Goal: Navigation & Orientation: Find specific page/section

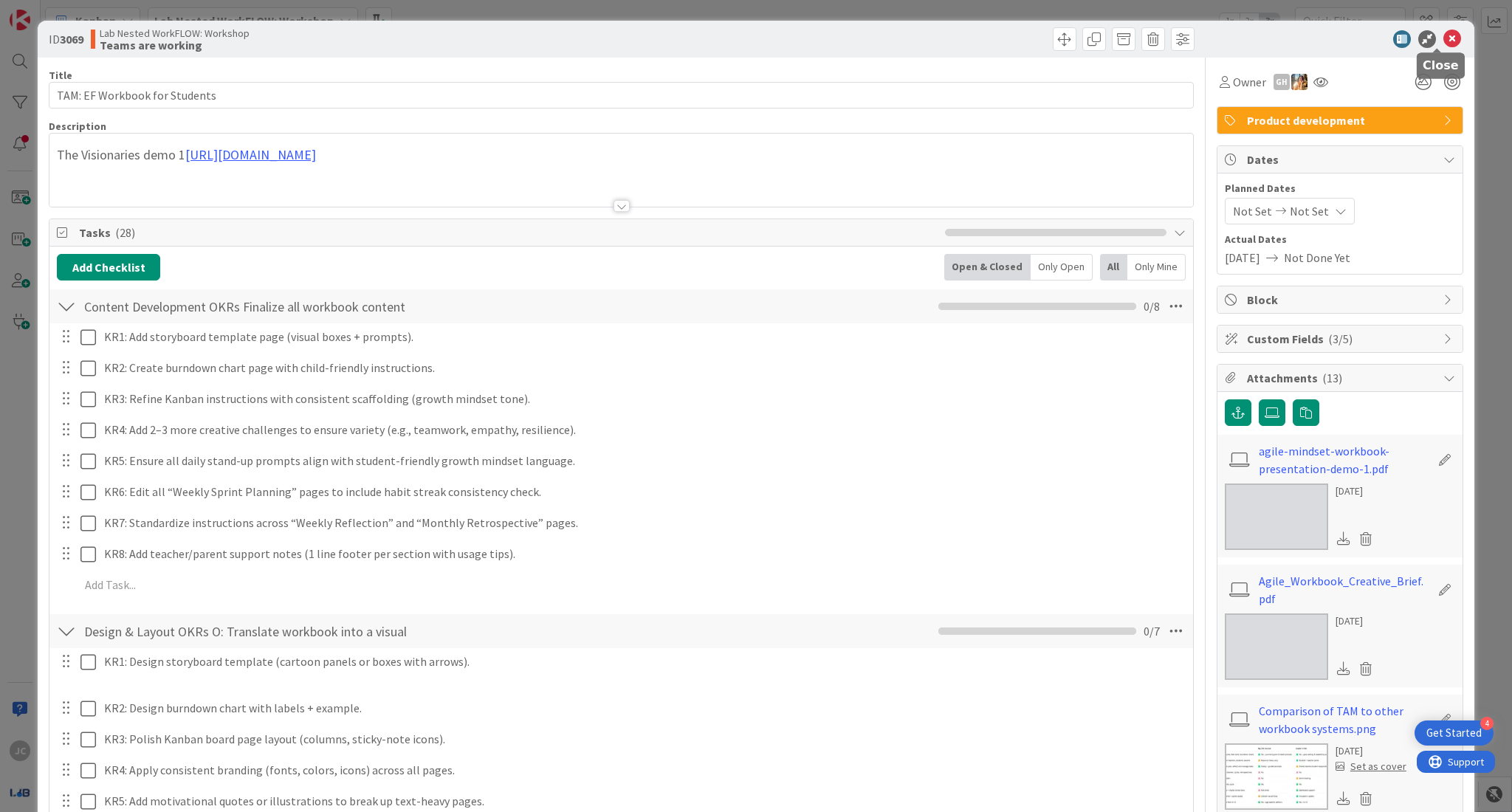
click at [1443, 38] on icon at bounding box center [1451, 38] width 17 height 17
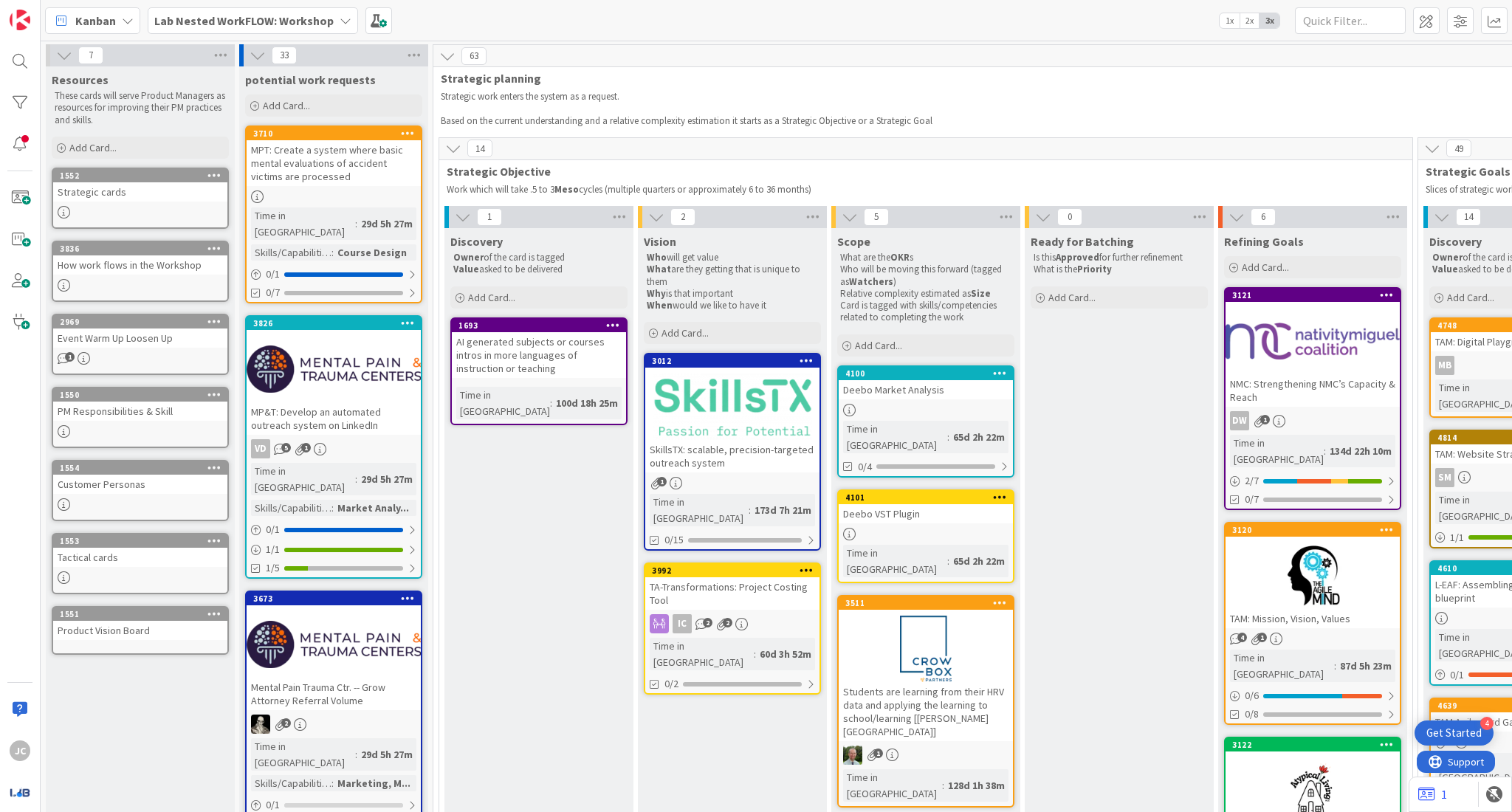
click at [270, 23] on b "Lab Nested WorkFLOW: Workshop" at bounding box center [244, 20] width 180 height 15
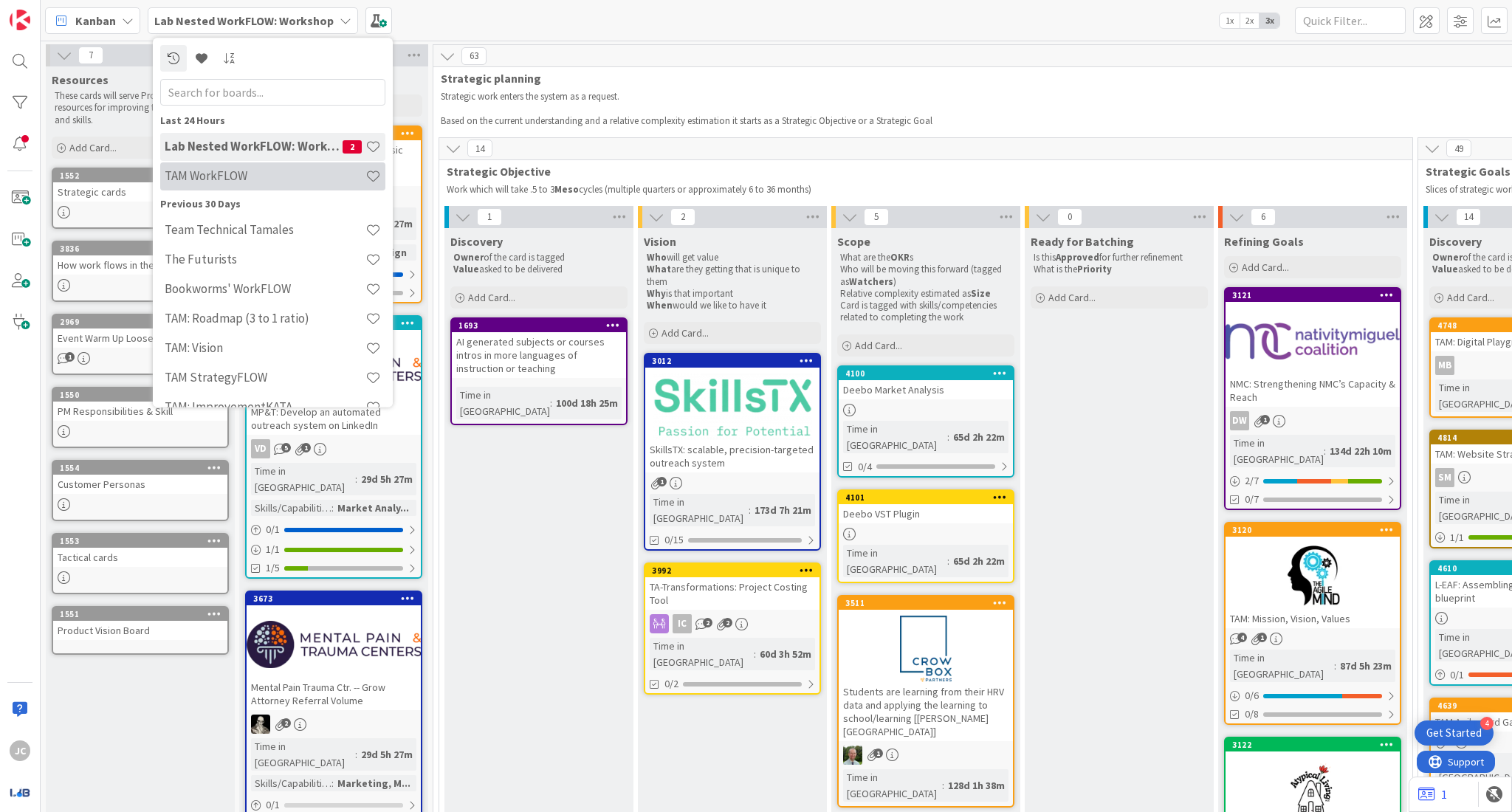
click at [265, 189] on div "TAM WorkFLOW" at bounding box center [273, 176] width 226 height 28
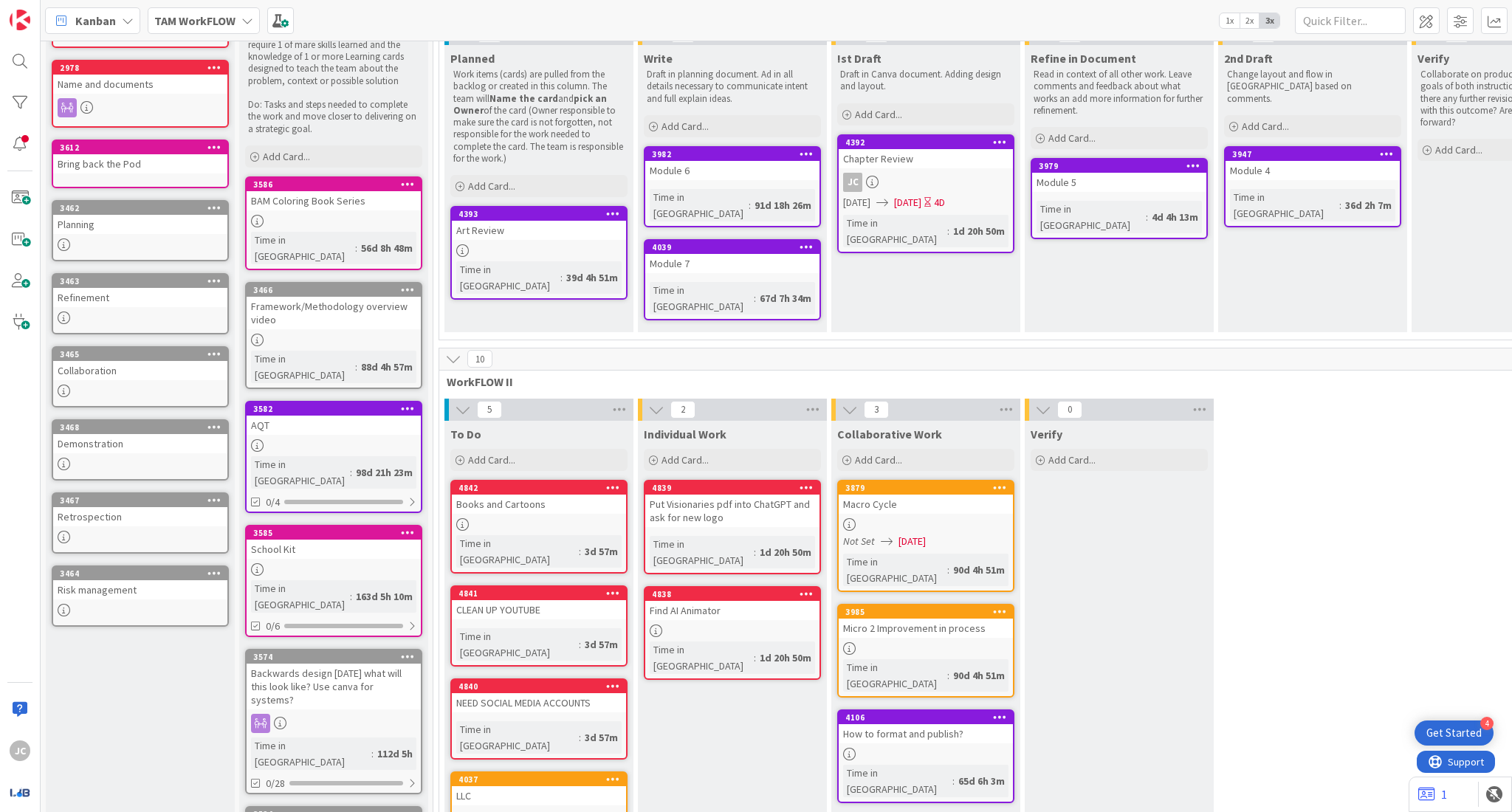
scroll to position [218, 0]
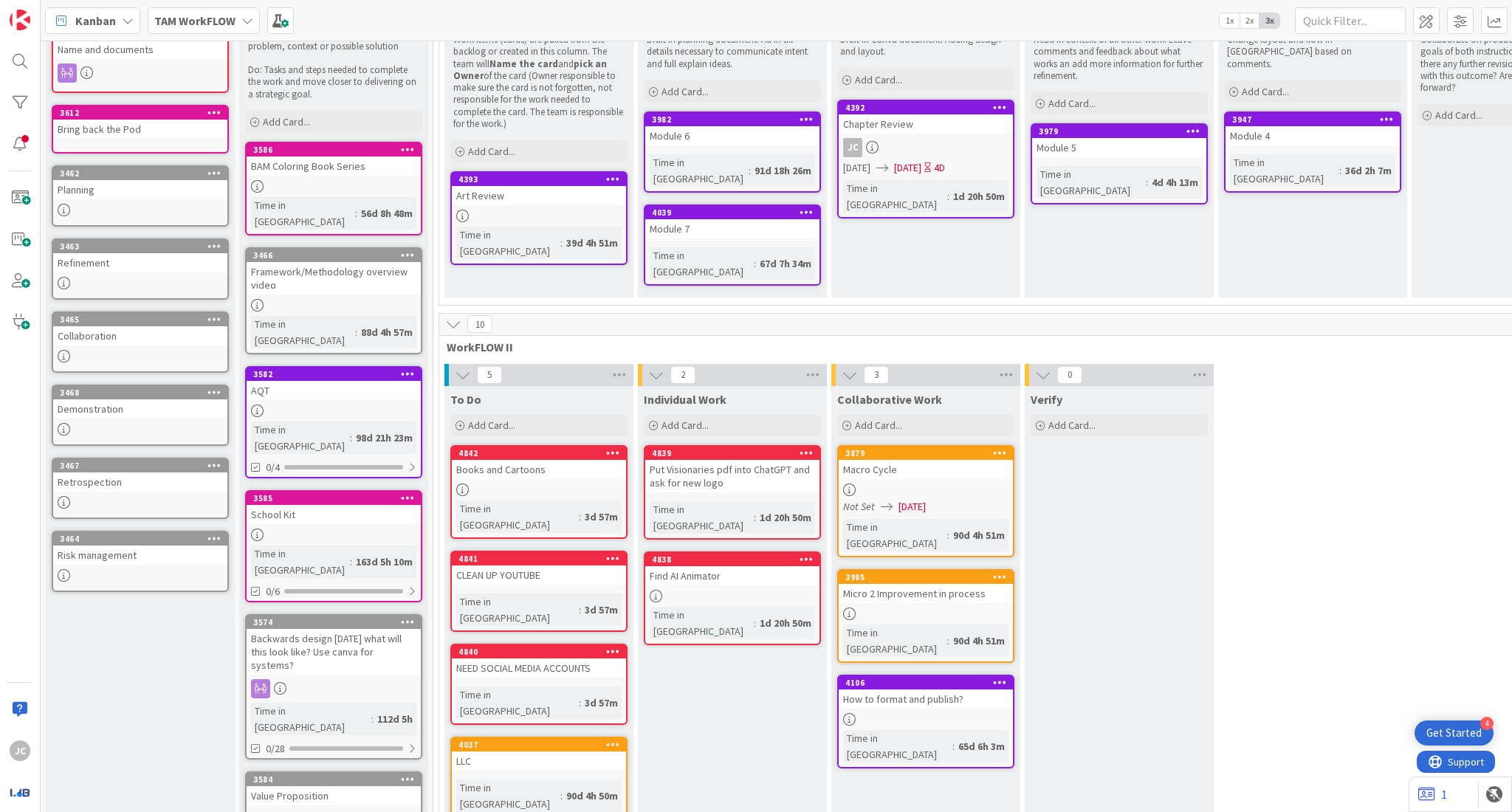
click at [729, 589] on div at bounding box center [733, 596] width 174 height 13
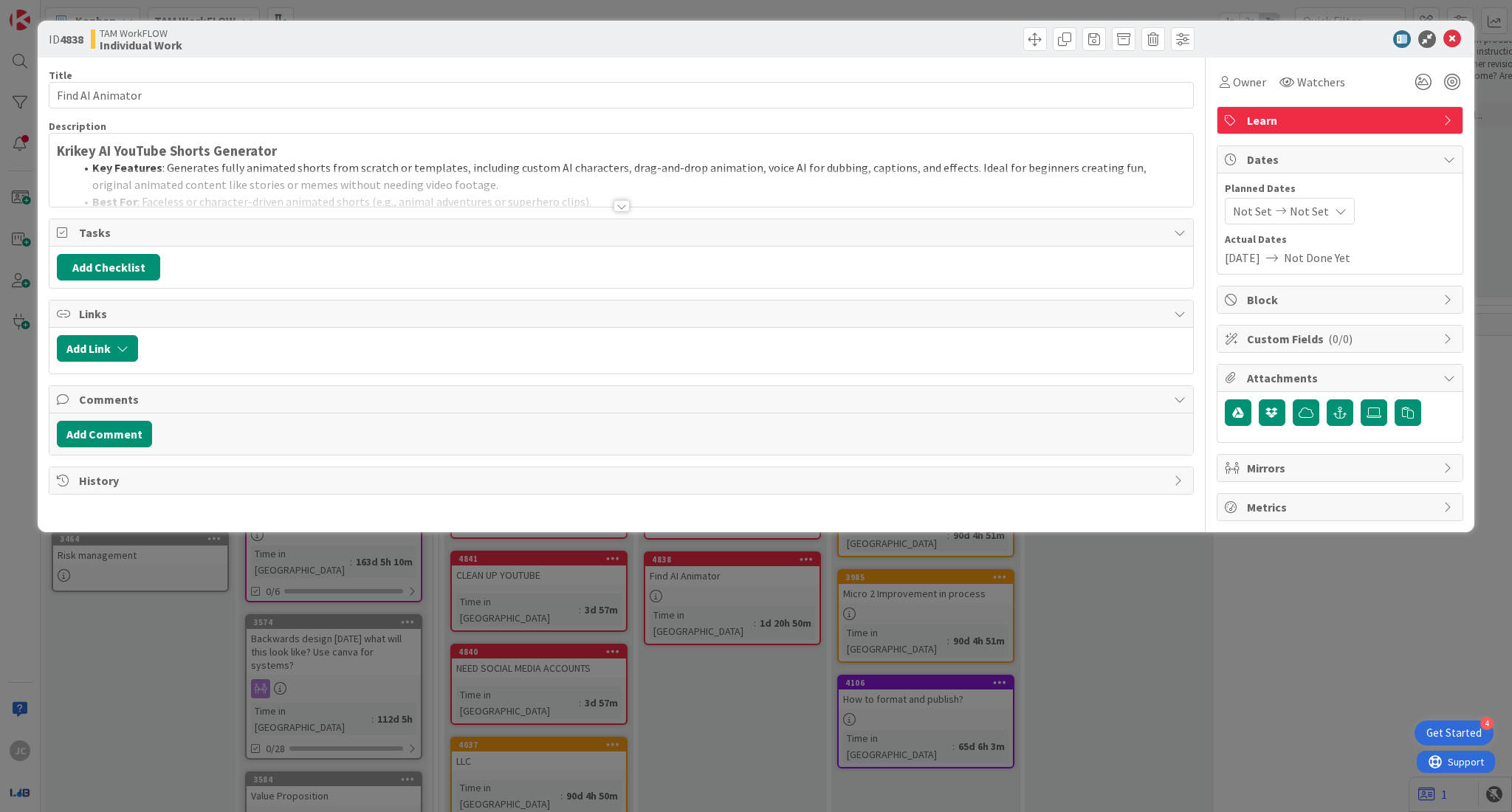
click at [624, 205] on div at bounding box center [622, 205] width 17 height 12
